Goal: Task Accomplishment & Management: Use online tool/utility

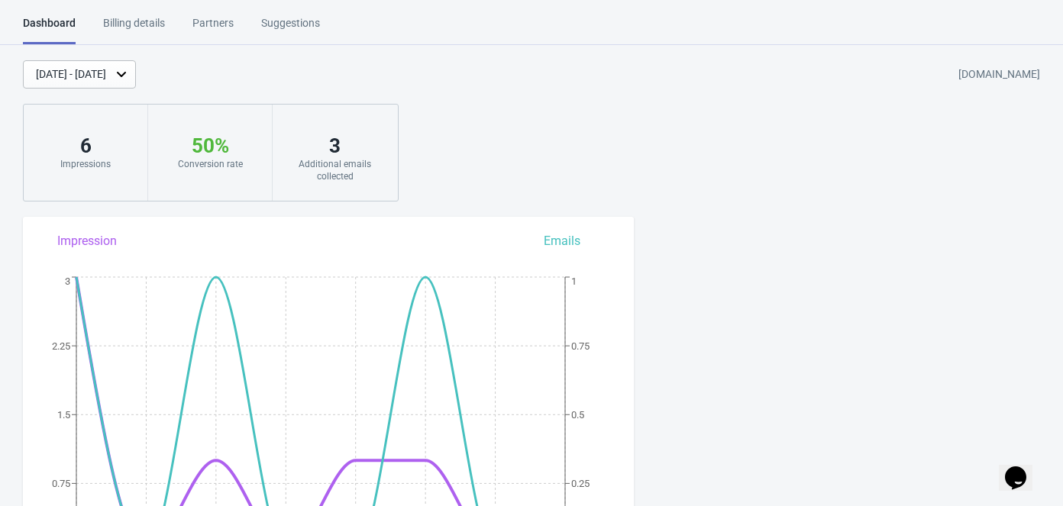
click at [372, 138] on div "3" at bounding box center [335, 146] width 94 height 24
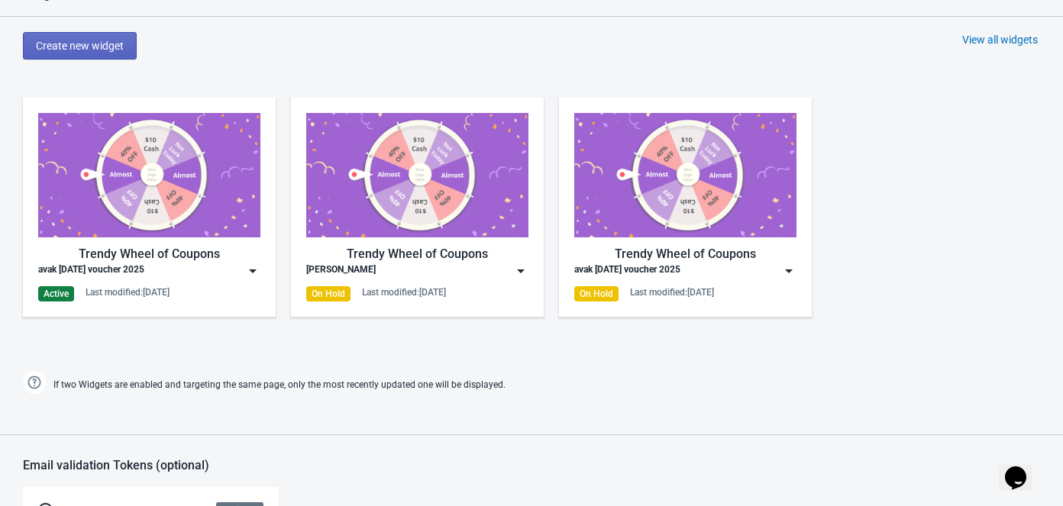
scroll to position [764, 0]
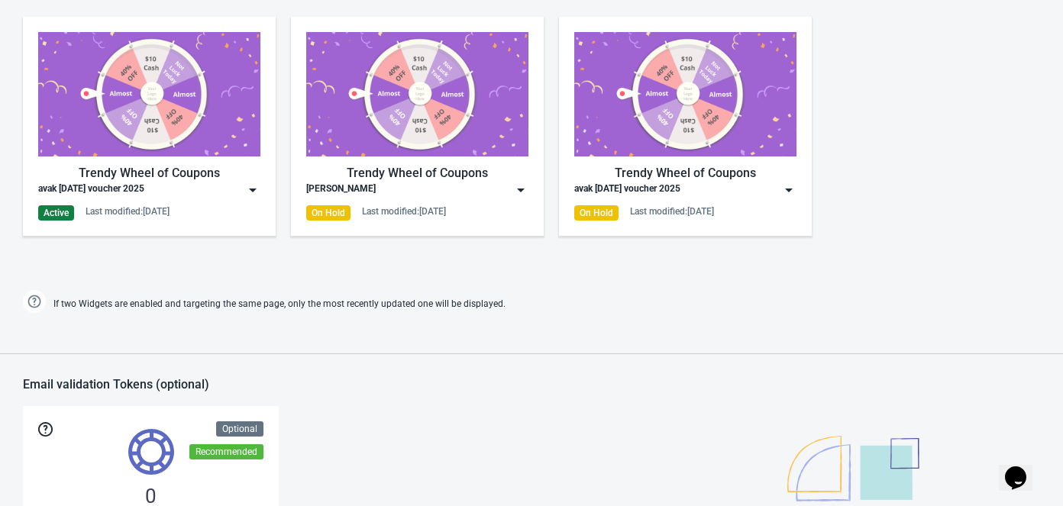
click at [263, 174] on div "Trendy Wheel of Coupons avak [DATE] voucher 2025 Active Last modified: [DATE]" at bounding box center [149, 126] width 253 height 219
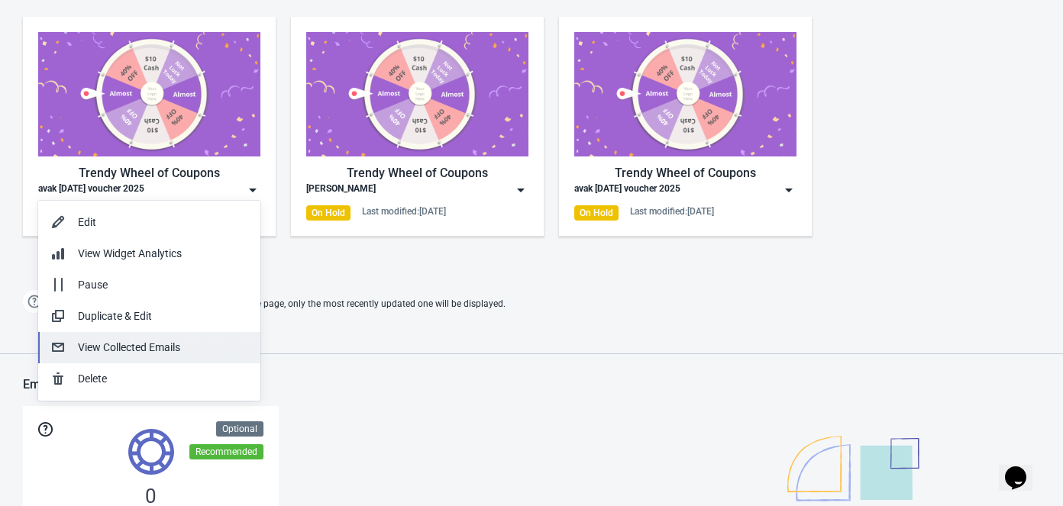
click at [129, 350] on div "View Collected Emails" at bounding box center [163, 348] width 170 height 16
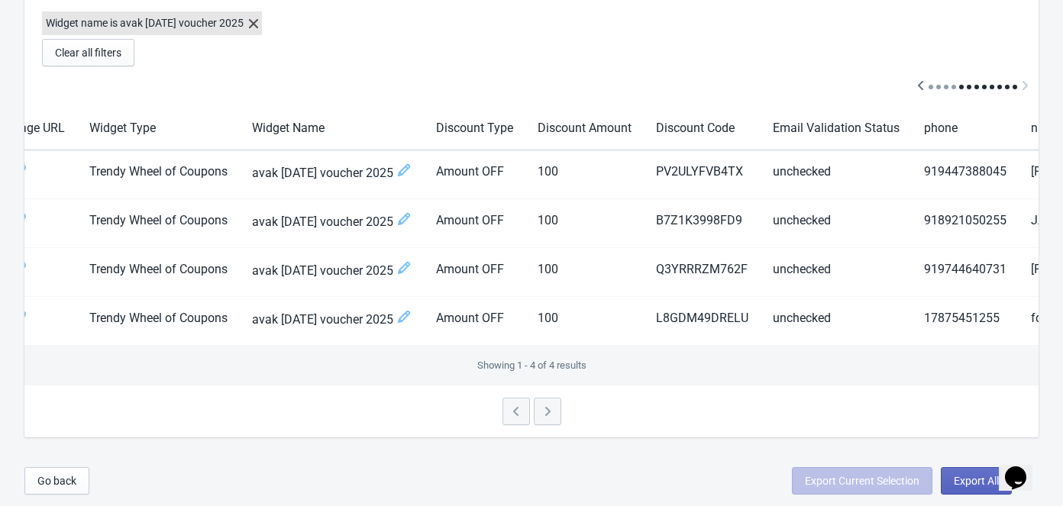
scroll to position [0, 468]
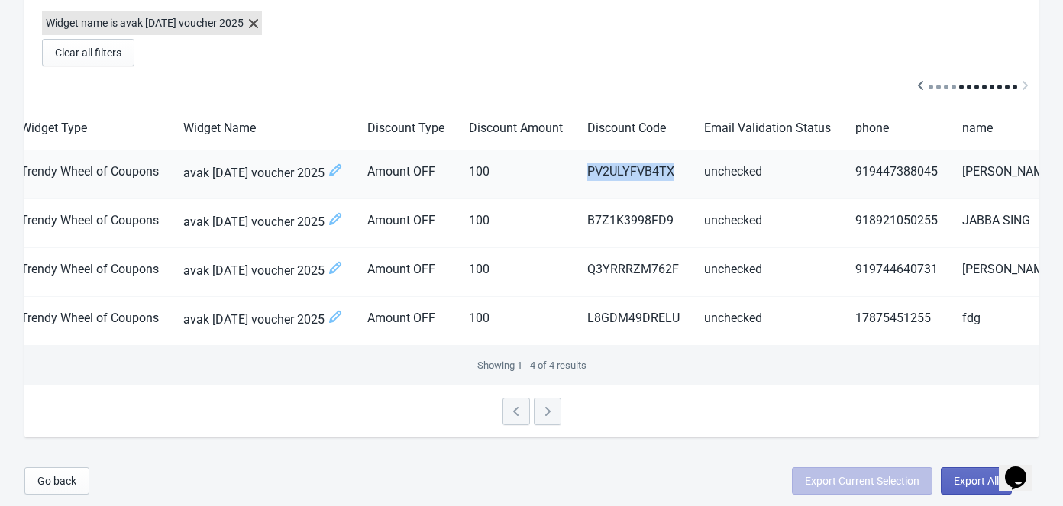
drag, startPoint x: 561, startPoint y: 156, endPoint x: 650, endPoint y: 156, distance: 88.6
click at [650, 156] on td "PV2ULYFVB4TX" at bounding box center [633, 174] width 117 height 49
copy td "PV2ULYFVB4TX"
drag, startPoint x: 936, startPoint y: 157, endPoint x: 1028, endPoint y: 159, distance: 92.4
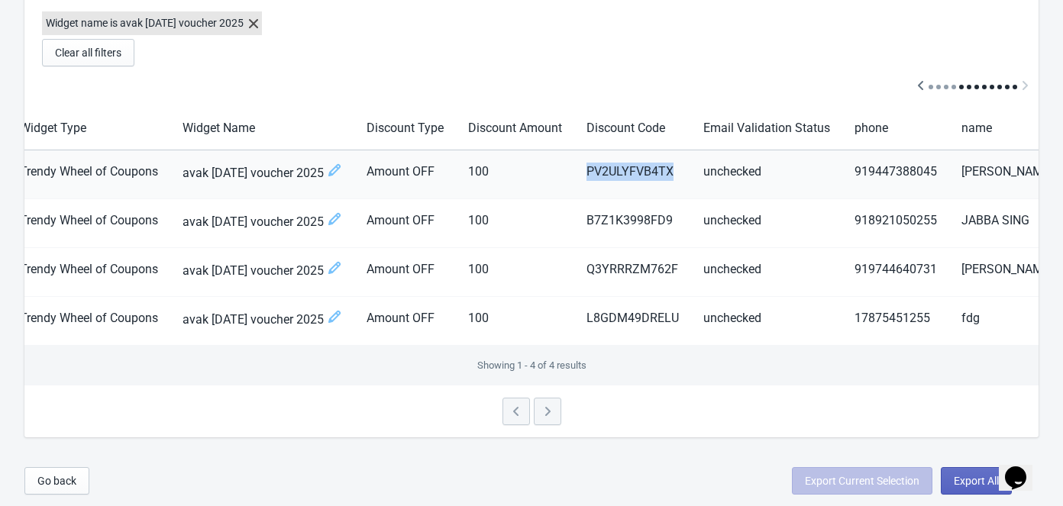
click at [1028, 159] on td "[PERSON_NAME]" at bounding box center [1007, 174] width 116 height 49
copy td "[PERSON_NAME]"
drag, startPoint x: 869, startPoint y: 163, endPoint x: 910, endPoint y: 162, distance: 41.3
click at [910, 162] on td "919447388045" at bounding box center [895, 174] width 107 height 49
drag, startPoint x: 939, startPoint y: 161, endPoint x: 1031, endPoint y: 158, distance: 92.5
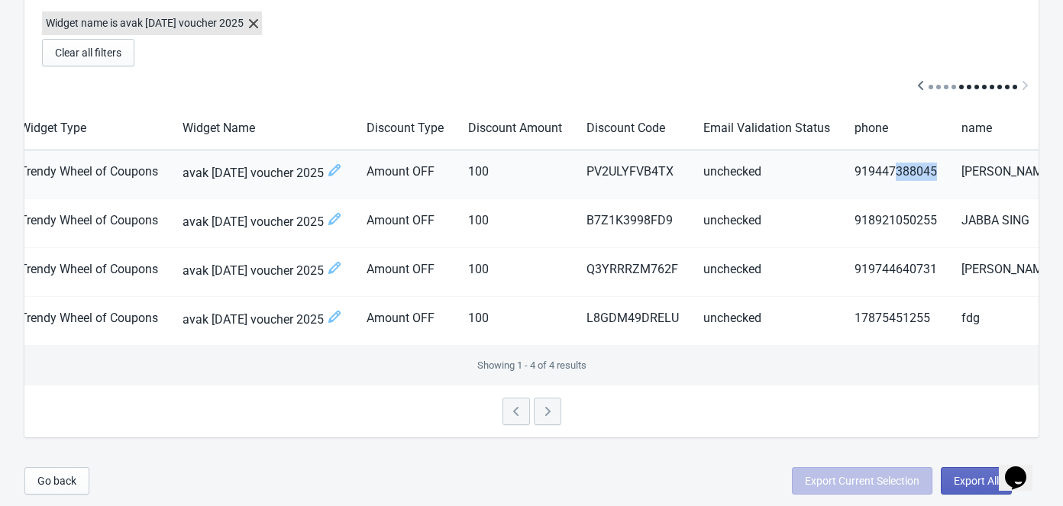
click at [1031, 158] on td "[PERSON_NAME]" at bounding box center [1007, 174] width 116 height 49
copy td "[PERSON_NAME]"
